Goal: Find specific page/section: Find specific page/section

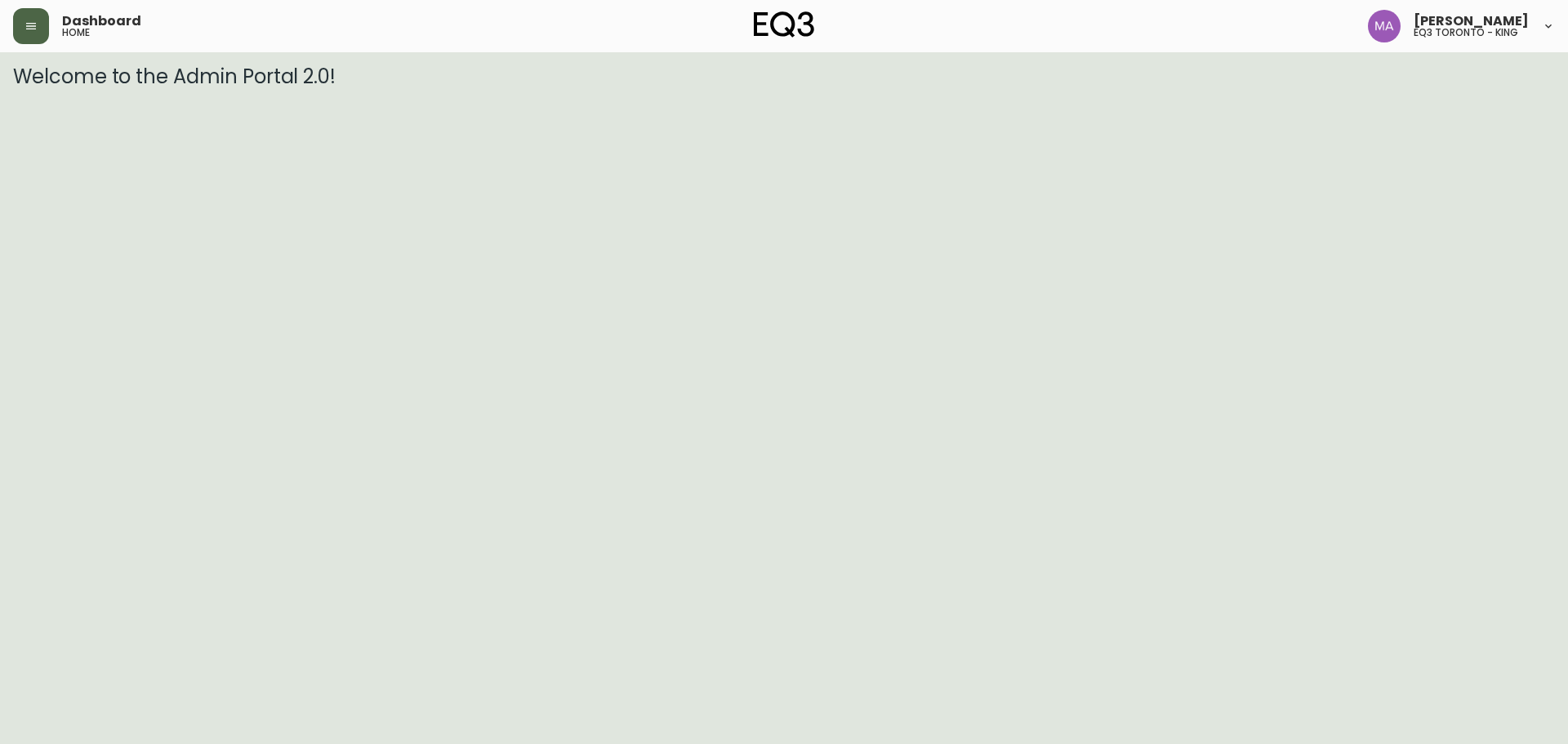
click at [20, 37] on button "button" at bounding box center [30, 25] width 36 height 36
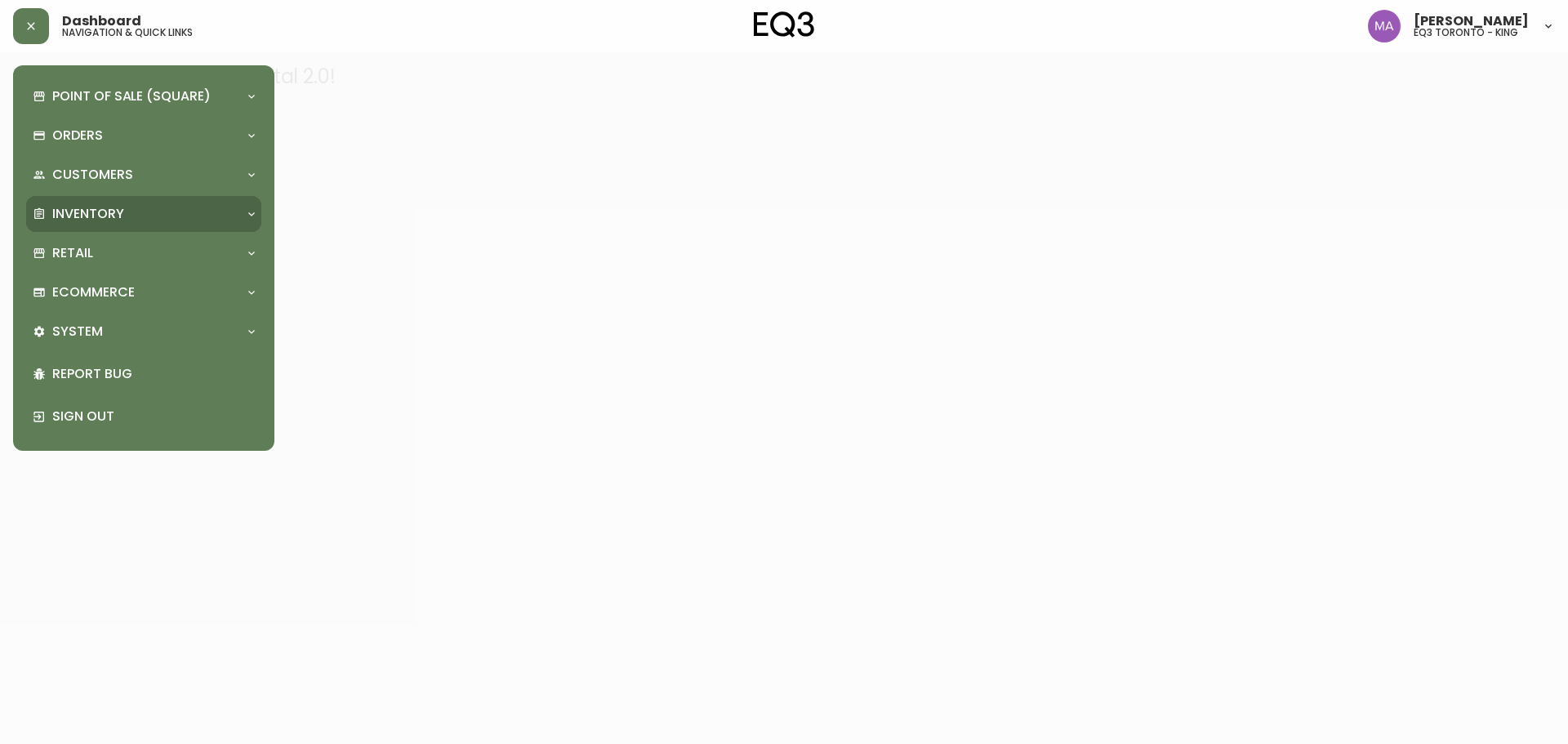
click at [96, 207] on p "Inventory" at bounding box center [88, 214] width 72 height 18
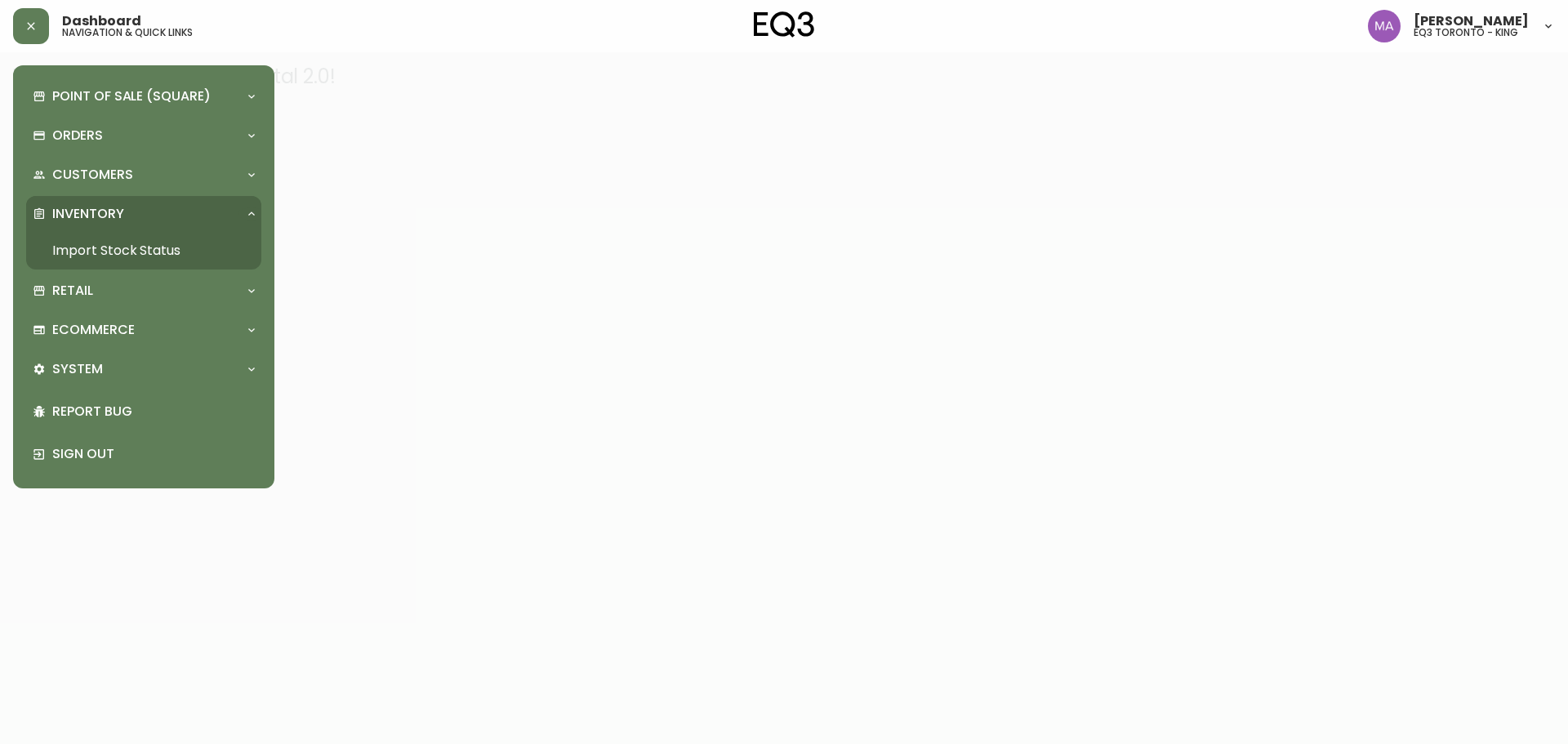
click at [111, 237] on link "Import Stock Status" at bounding box center [143, 250] width 235 height 37
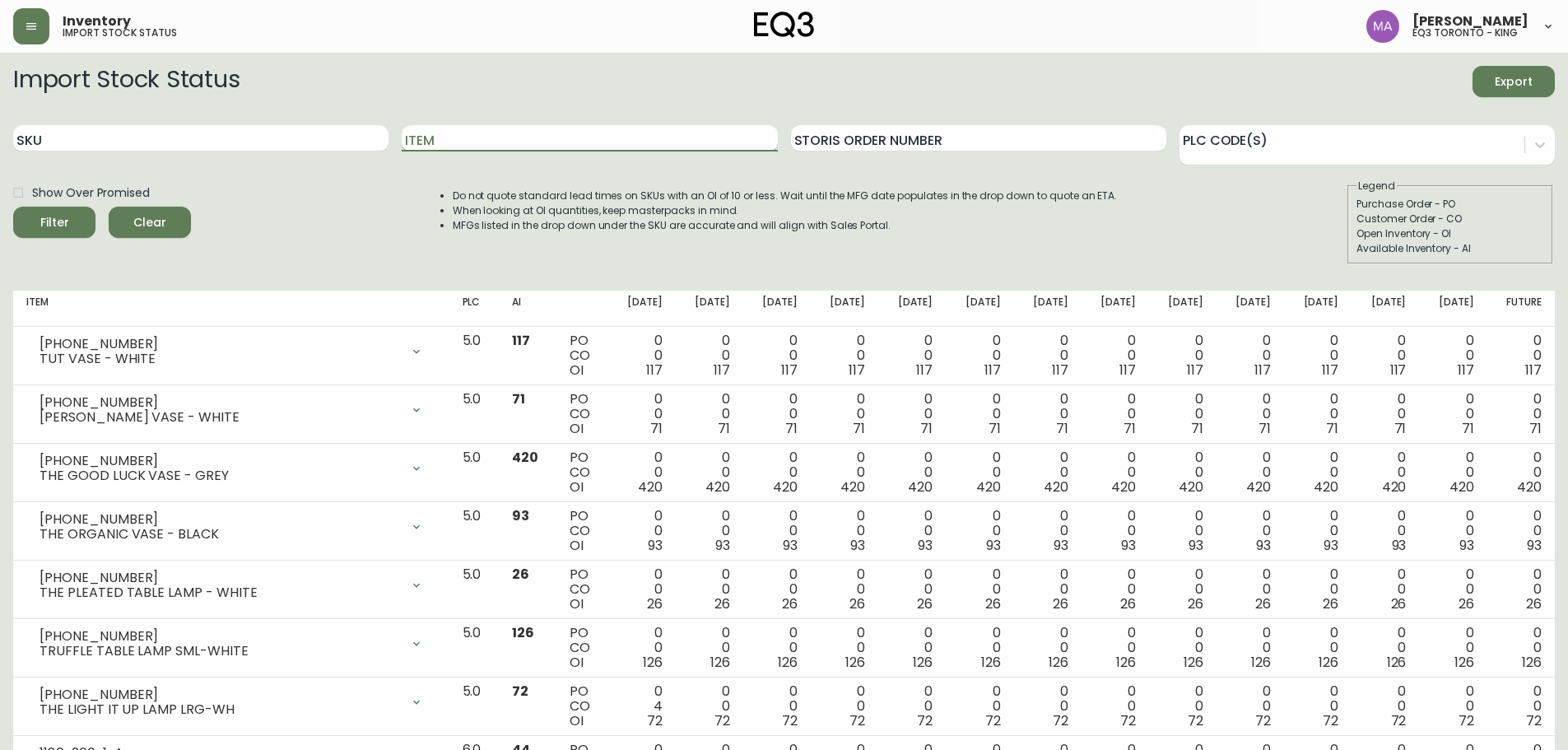
click at [587, 137] on input "Item" at bounding box center [589, 138] width 375 height 26
click at [13, 207] on button "Filter" at bounding box center [54, 222] width 82 height 32
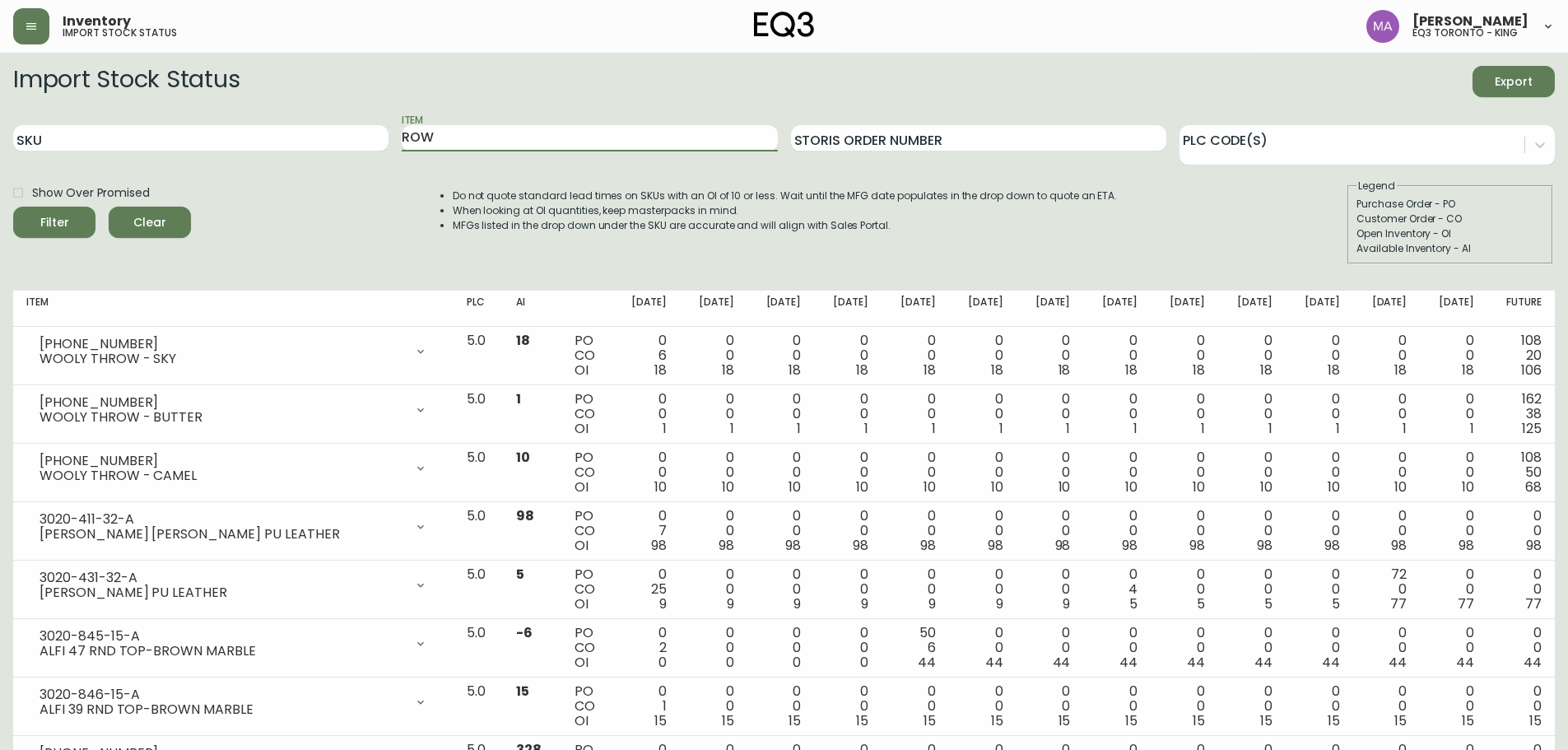
click at [13, 207] on button "Filter" at bounding box center [54, 222] width 82 height 32
click at [672, 144] on input "ROW" at bounding box center [589, 138] width 375 height 26
click at [13, 207] on button "Filter" at bounding box center [54, 222] width 82 height 32
click at [474, 131] on input "ROW" at bounding box center [589, 138] width 375 height 26
click at [13, 207] on button "Filter" at bounding box center [54, 222] width 82 height 32
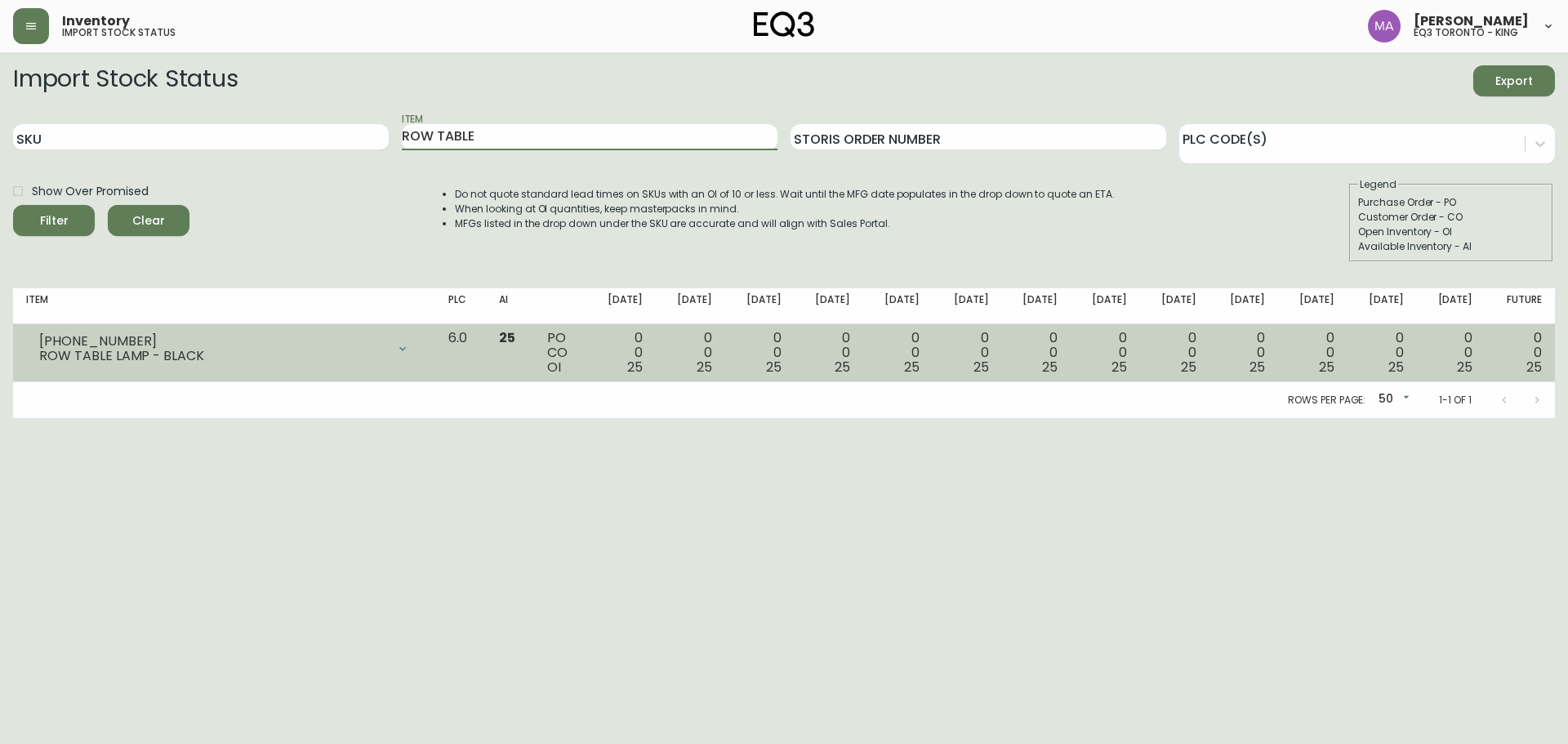
type input "ROW TABLE"
drag, startPoint x: 112, startPoint y: 332, endPoint x: 74, endPoint y: 339, distance: 38.6
click at [29, 339] on div "3180-429-1 ROW TABLE LAMP - BLACK" at bounding box center [224, 348] width 396 height 36
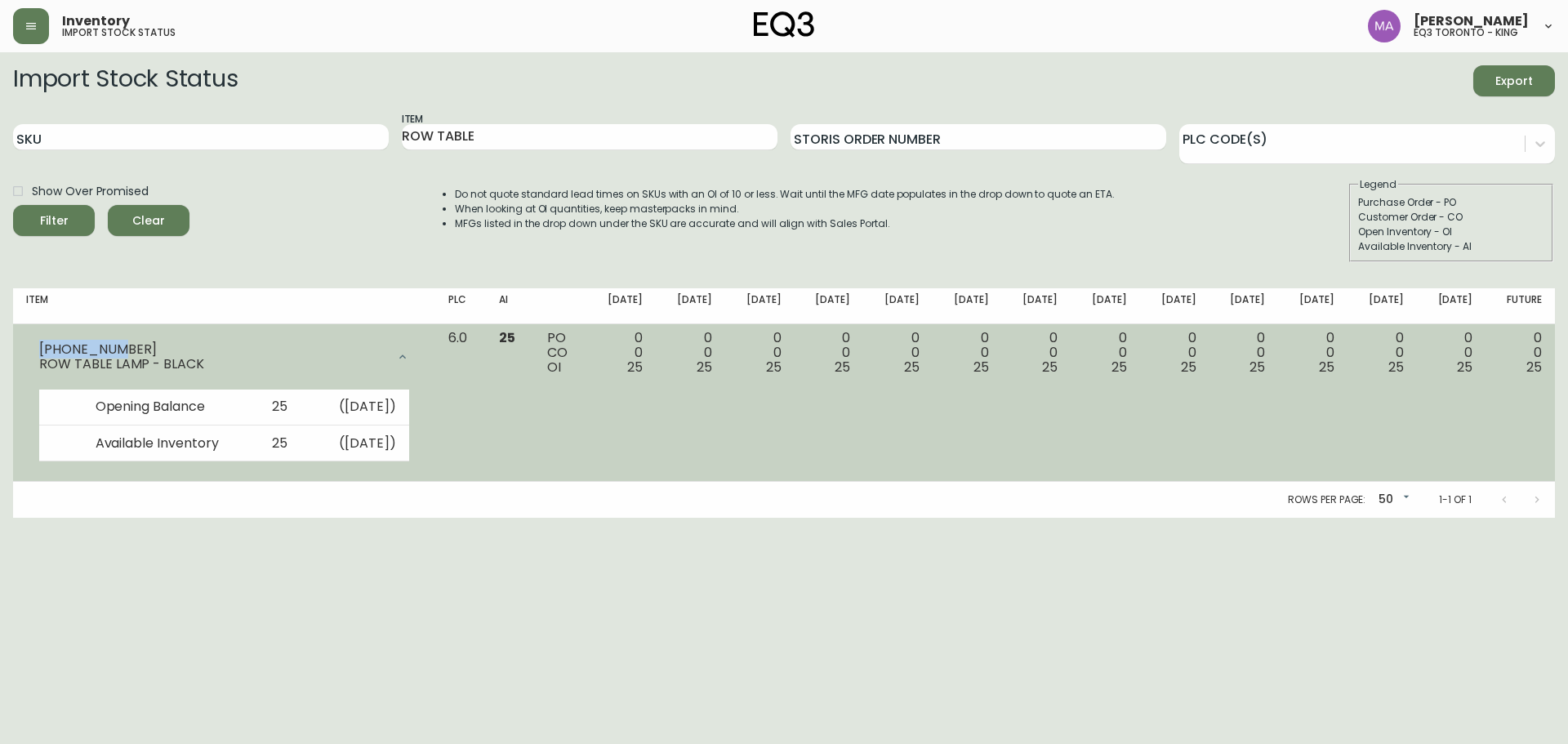
drag, startPoint x: 111, startPoint y: 346, endPoint x: 26, endPoint y: 350, distance: 85.1
click at [26, 350] on div "3180-429-1 ROW TABLE LAMP - BLACK" at bounding box center [224, 357] width 396 height 52
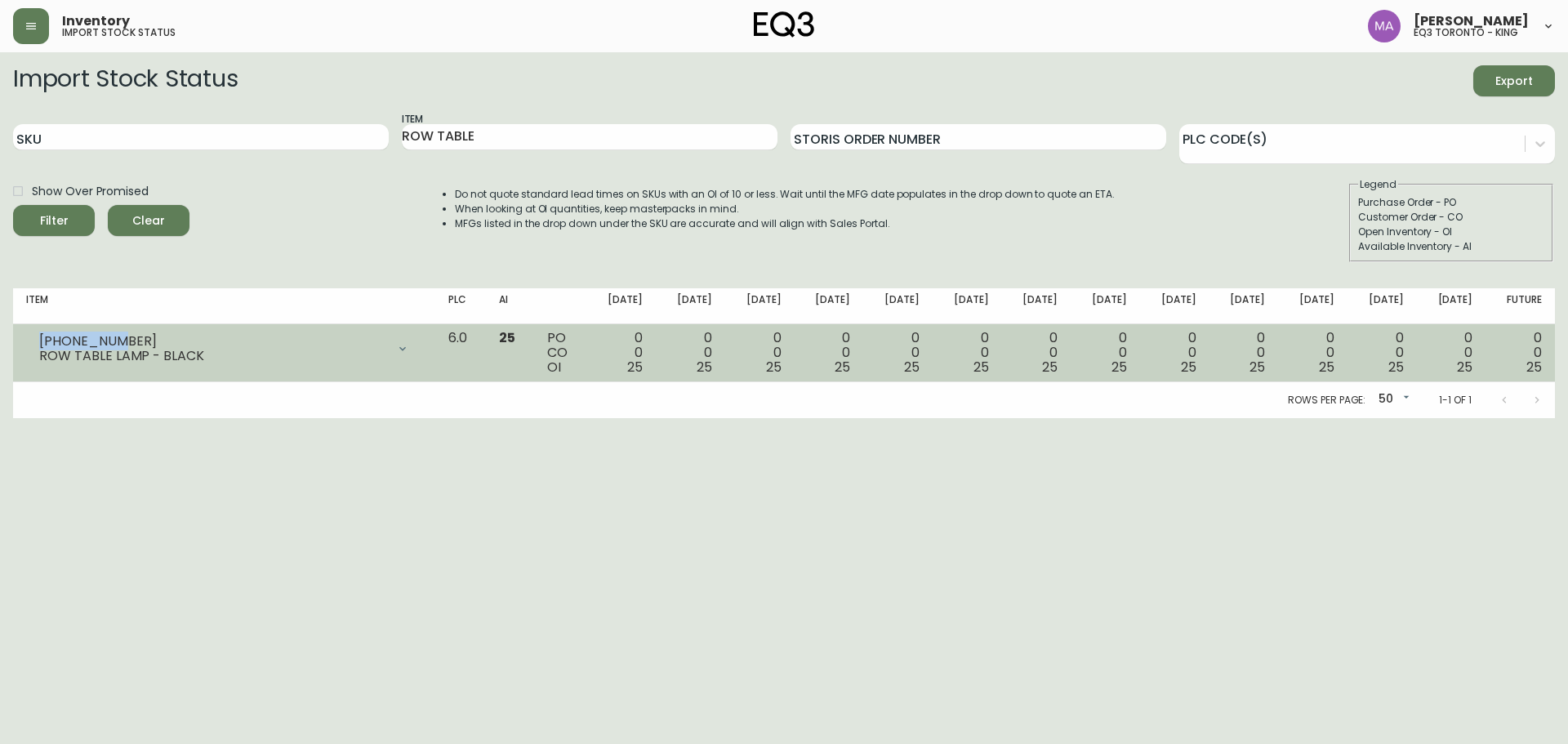
copy div "3180-429-1"
